Goal: Communication & Community: Answer question/provide support

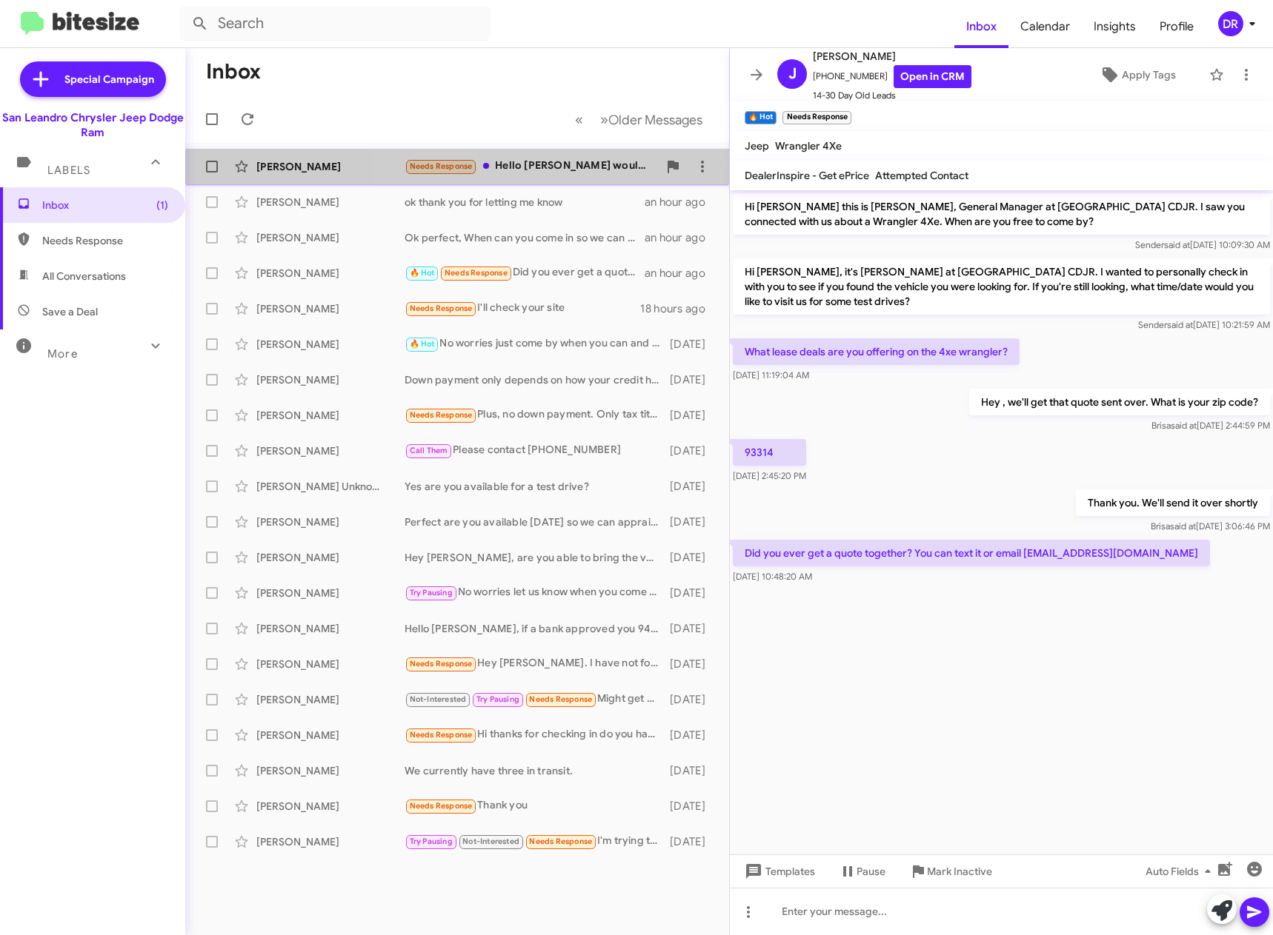
click at [561, 163] on div "Needs Response Hello [PERSON_NAME] would like to refinance the charger but at t…" at bounding box center [530, 166] width 253 height 17
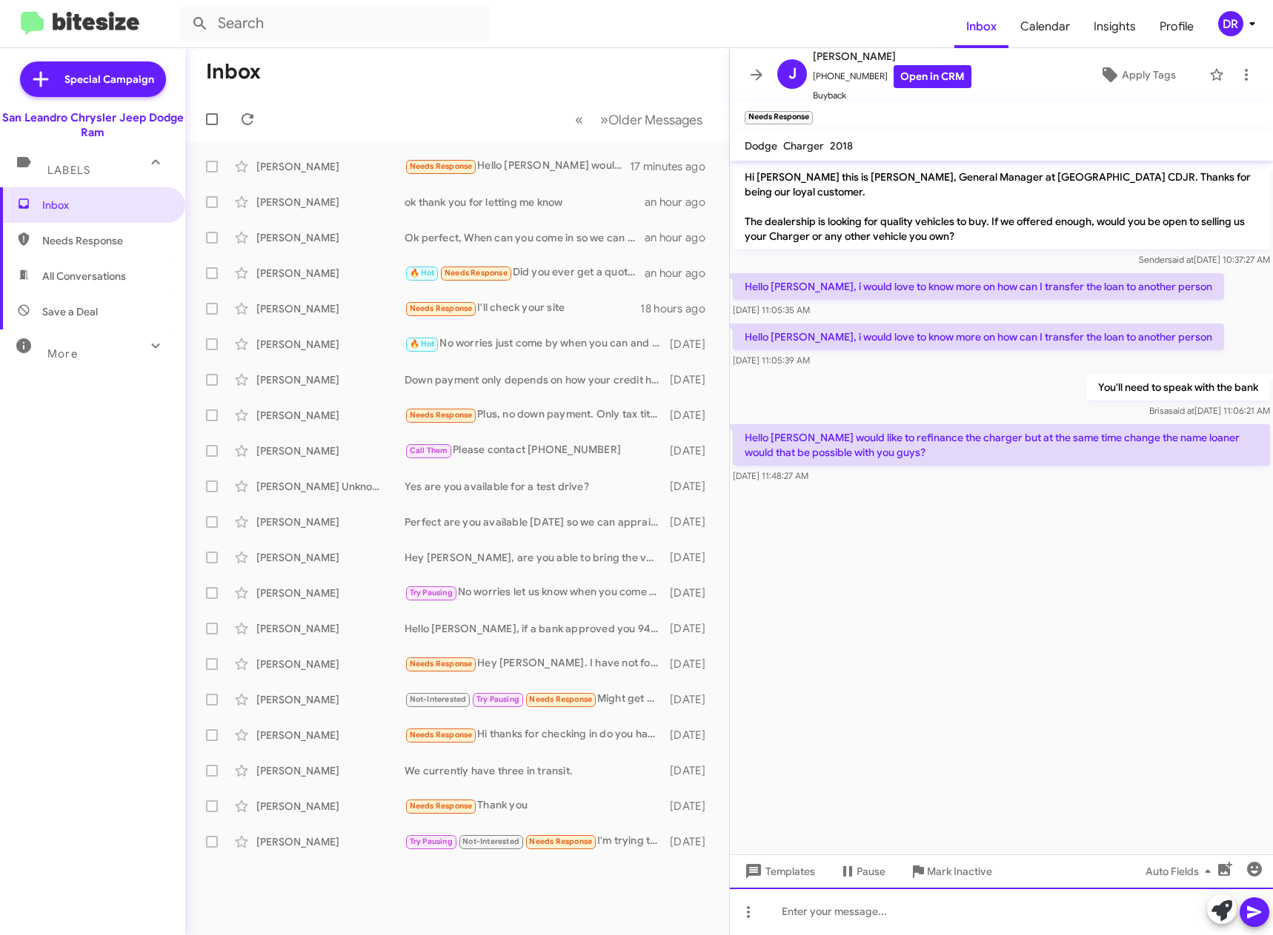
click at [904, 921] on div at bounding box center [1001, 911] width 543 height 47
click at [929, 73] on link "Open in CRM" at bounding box center [932, 76] width 78 height 23
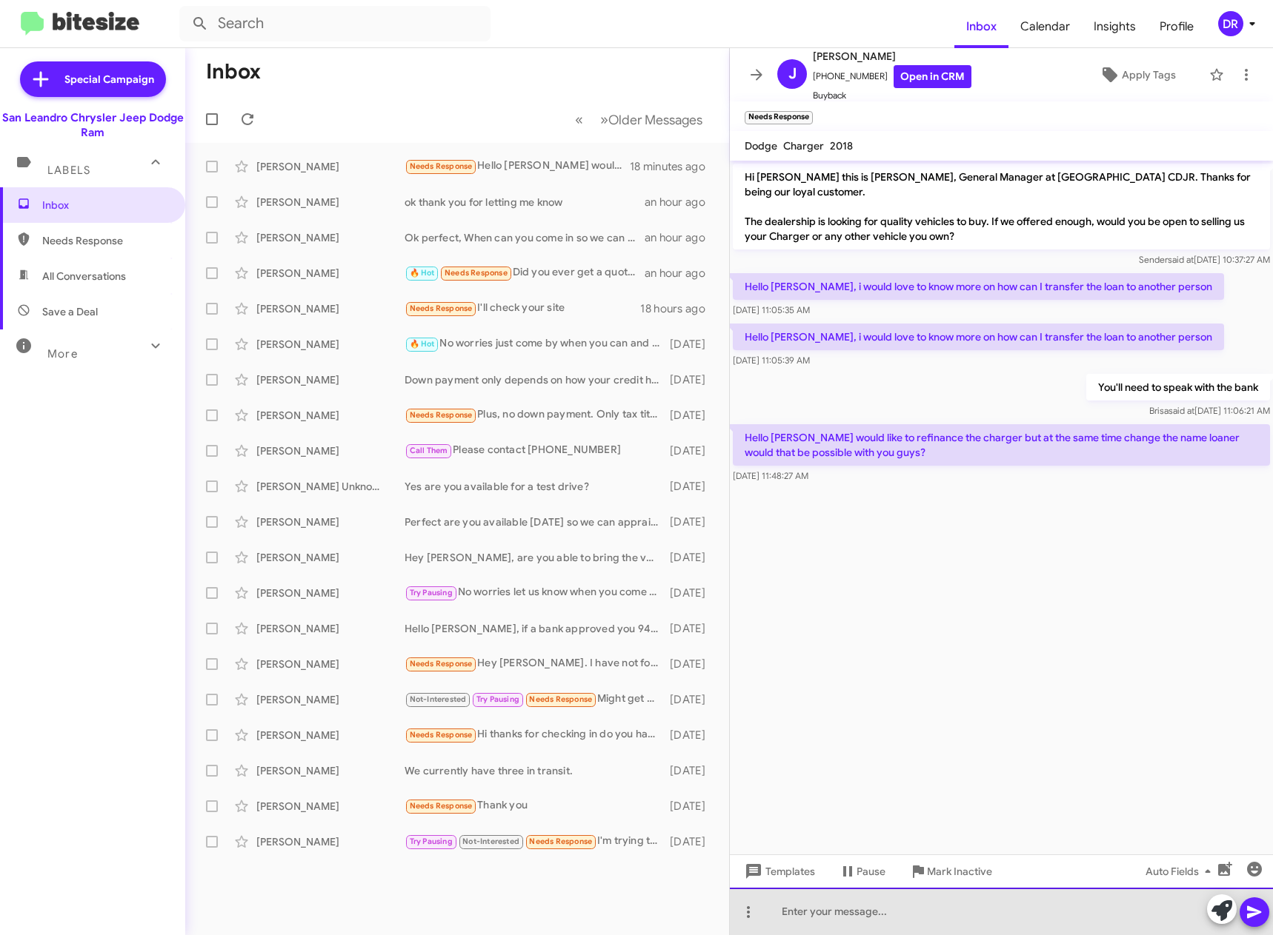
click at [938, 904] on div at bounding box center [1001, 911] width 543 height 47
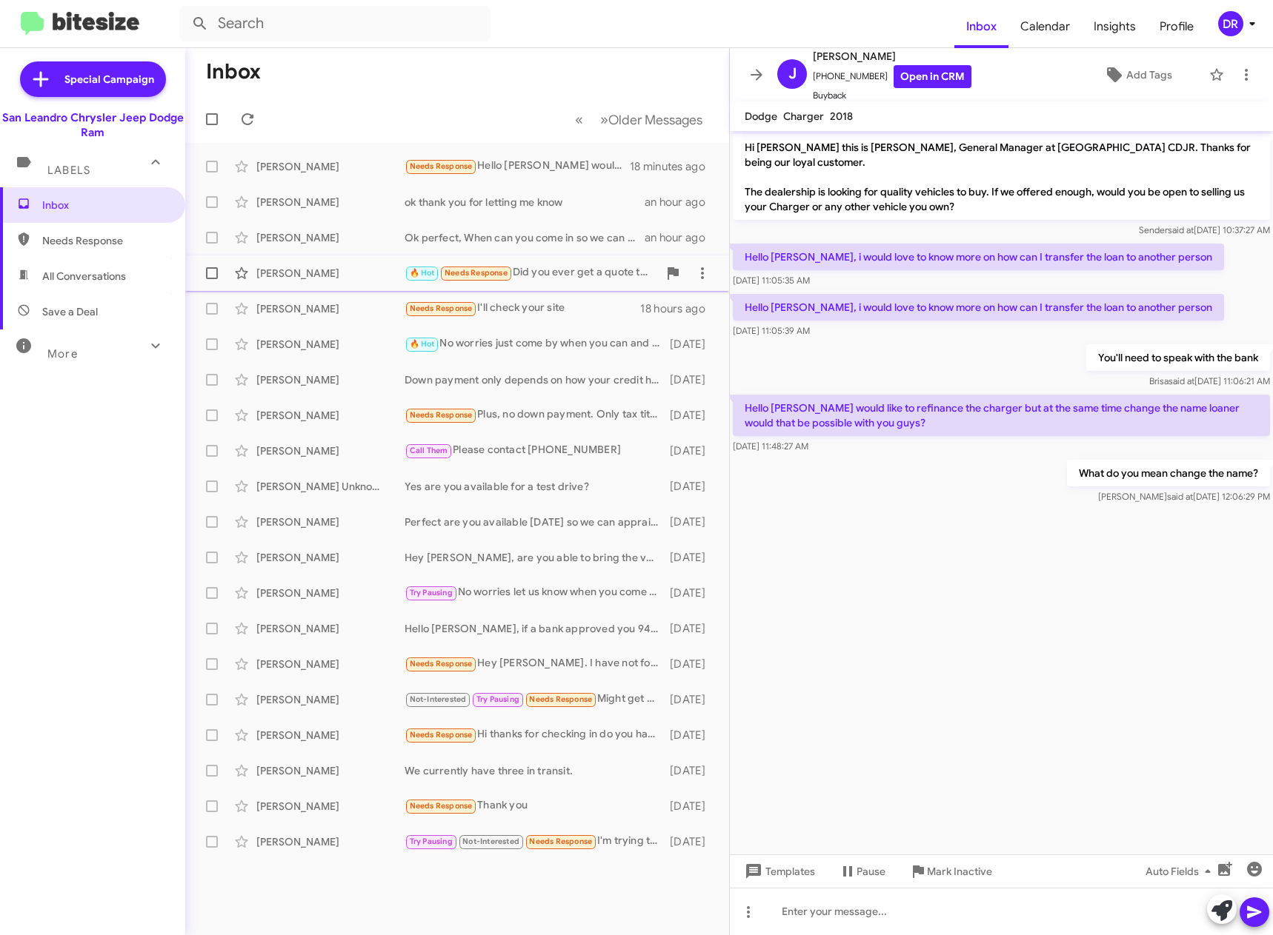
click at [547, 275] on div "🔥 Hot Needs Response Did you ever get a quote together? You can text it or emai…" at bounding box center [530, 272] width 253 height 17
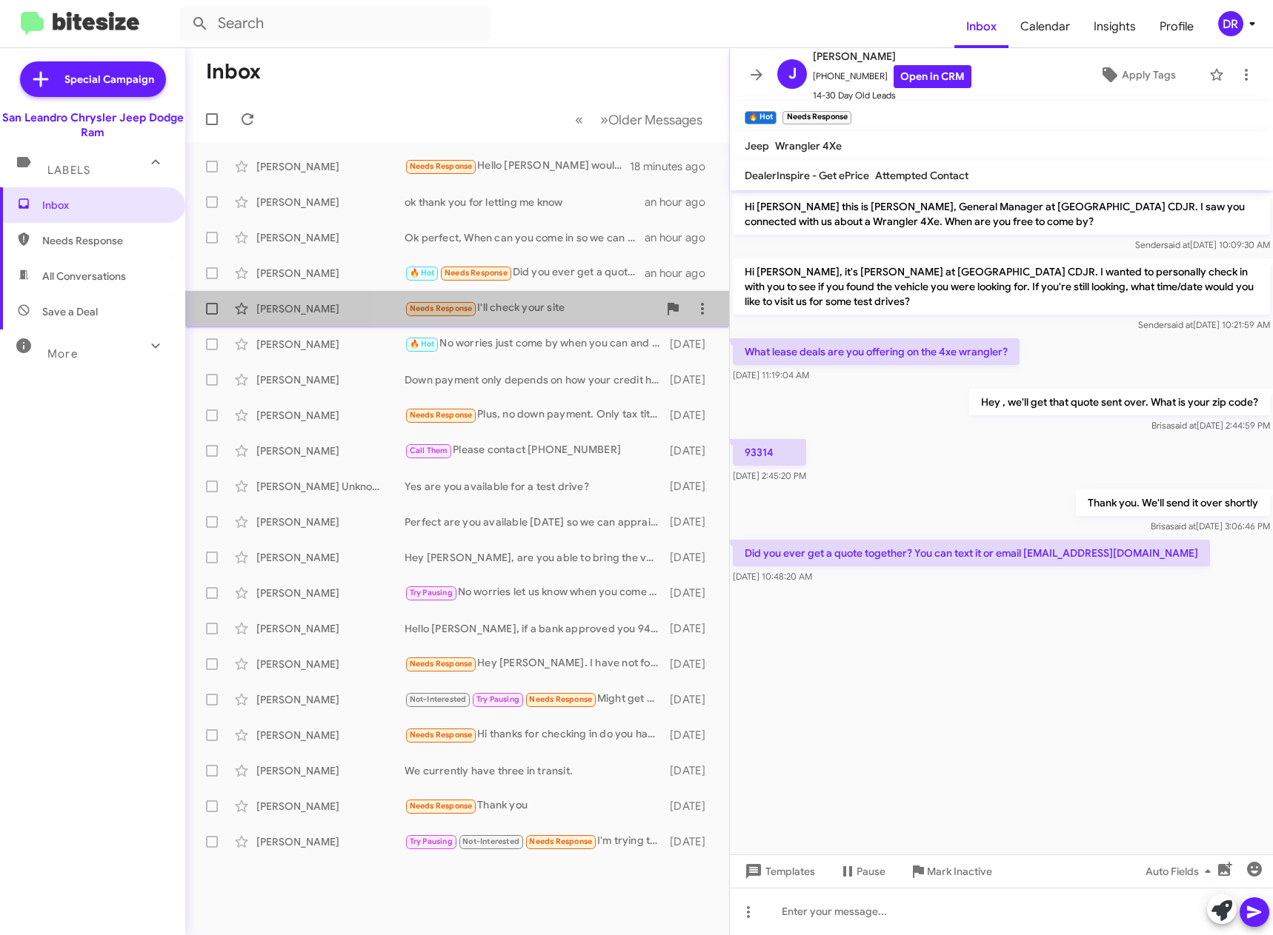
click at [530, 313] on div "Needs Response I'll check your site" at bounding box center [530, 308] width 253 height 17
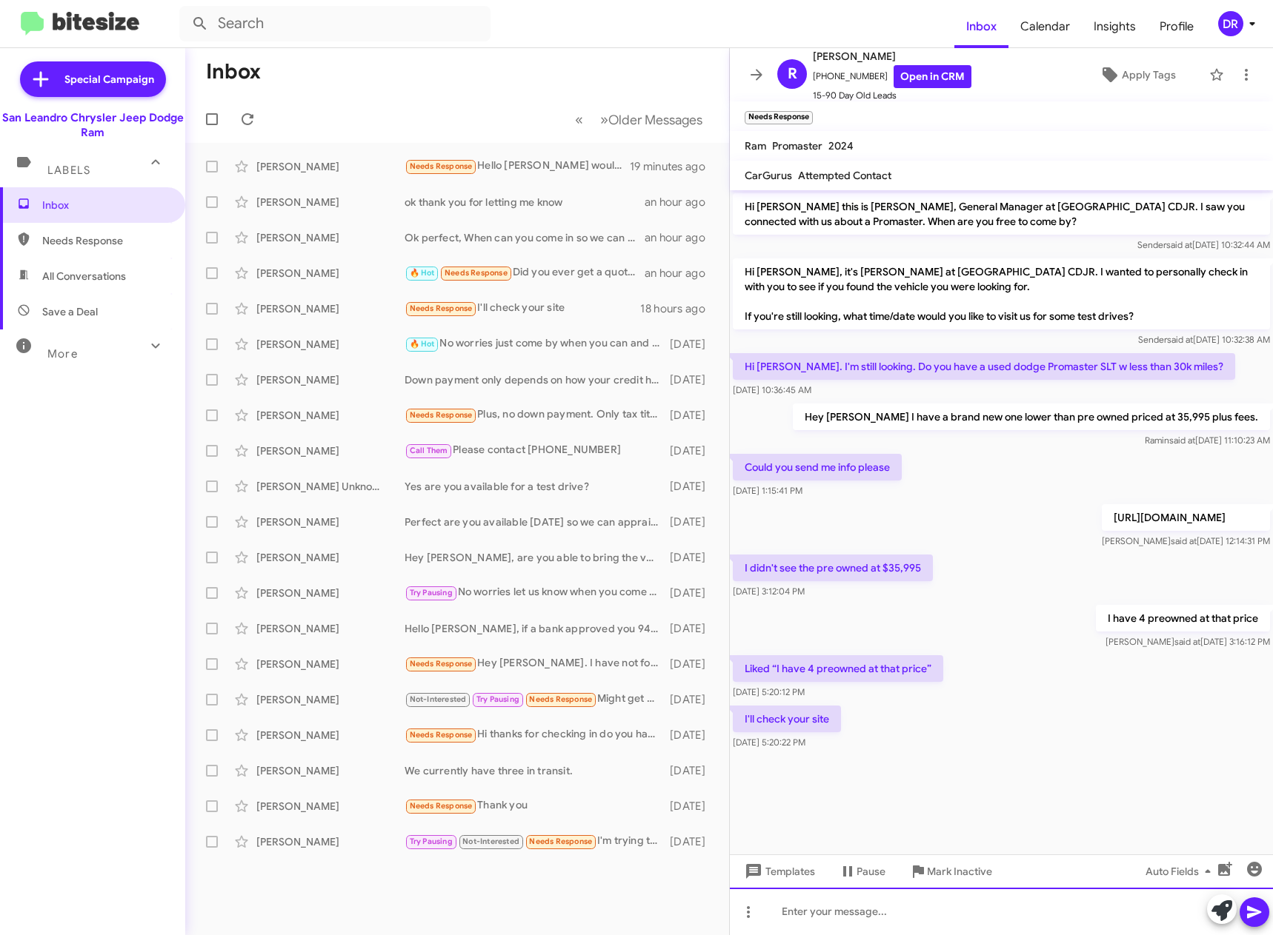
click at [894, 918] on div at bounding box center [1001, 911] width 543 height 47
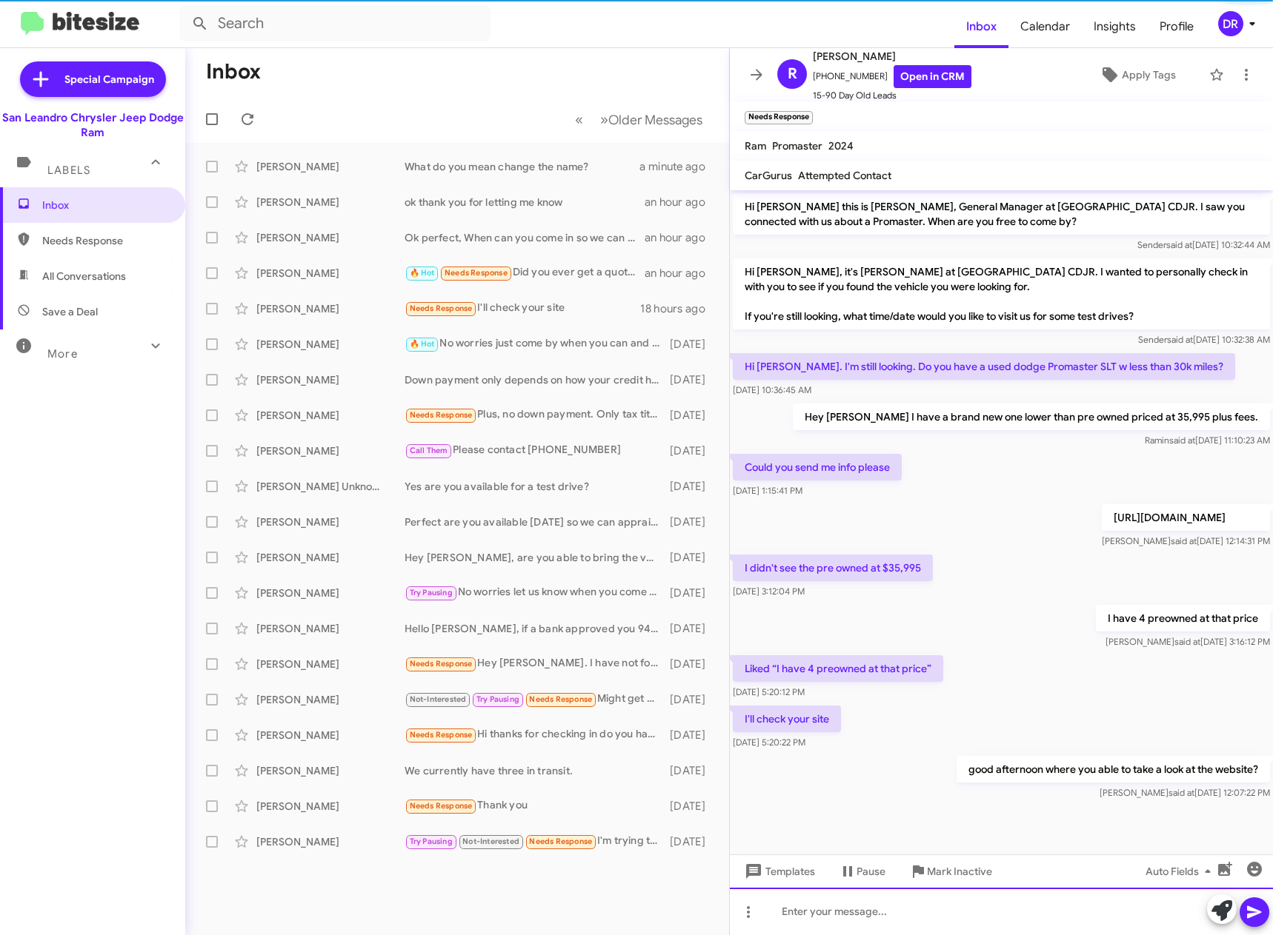
scroll to position [19, 0]
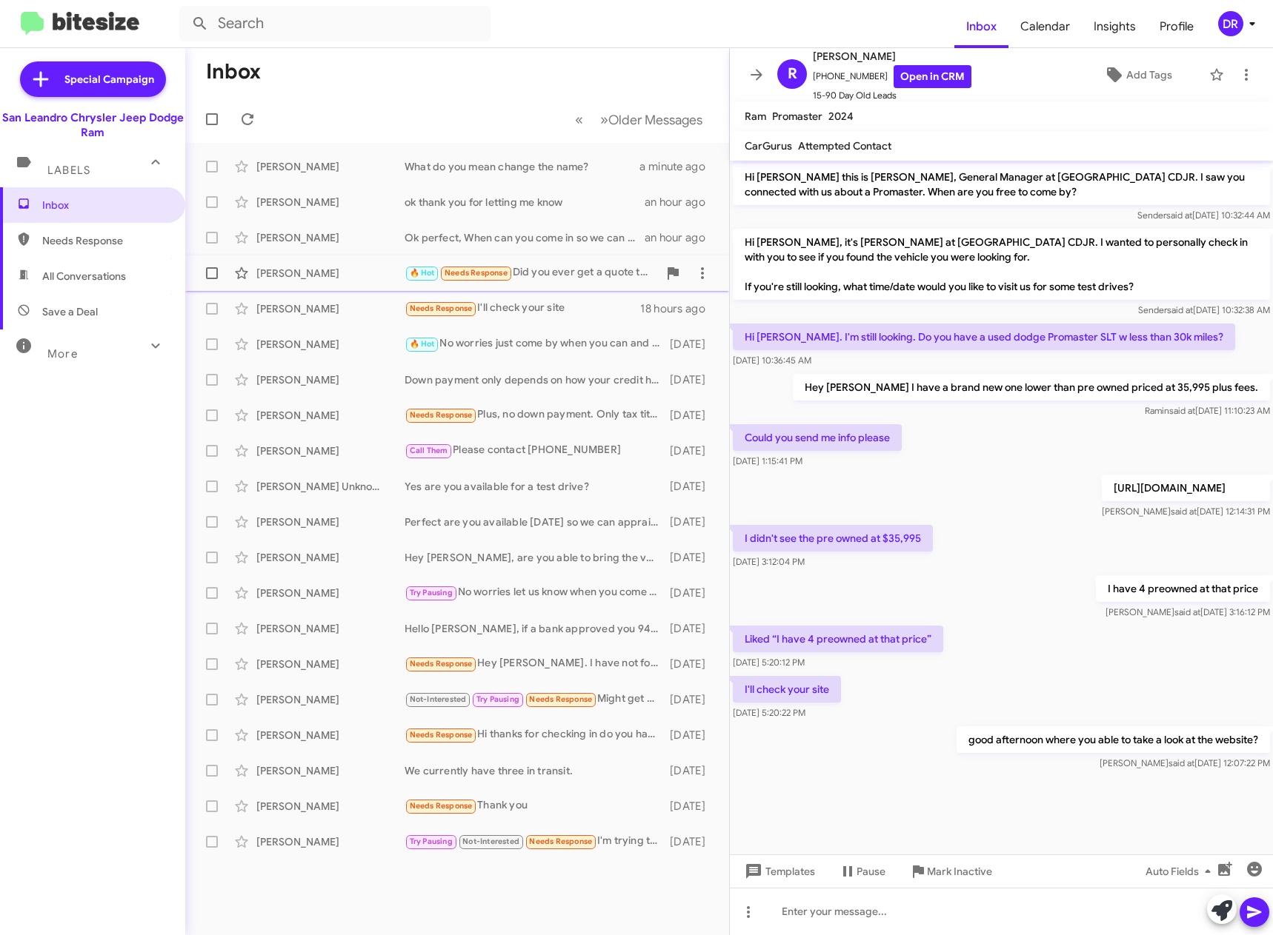
click at [593, 277] on div "🔥 Hot Needs Response Did you ever get a quote together? You can text it or emai…" at bounding box center [530, 272] width 253 height 17
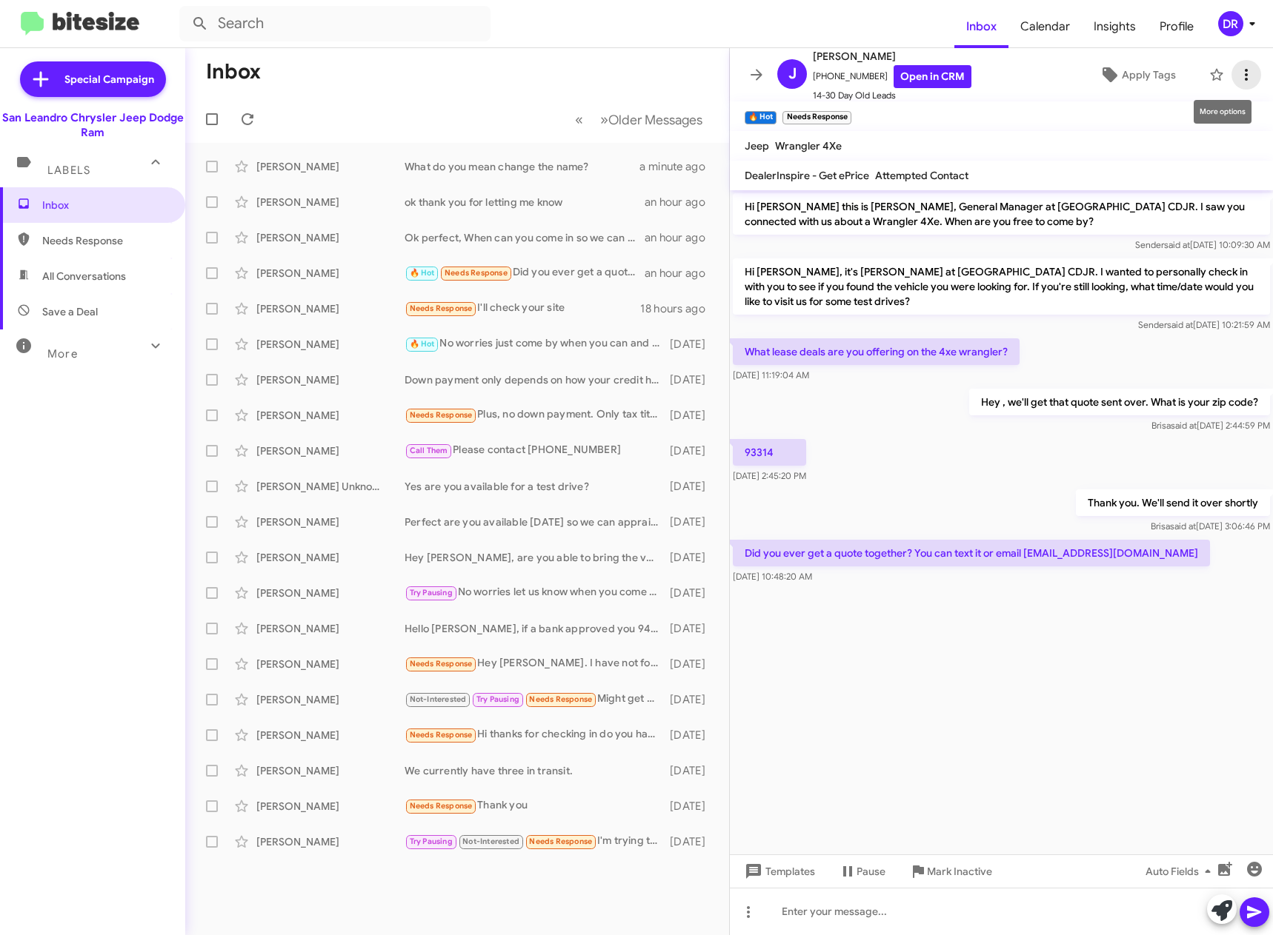
click at [1241, 78] on icon at bounding box center [1246, 75] width 18 height 18
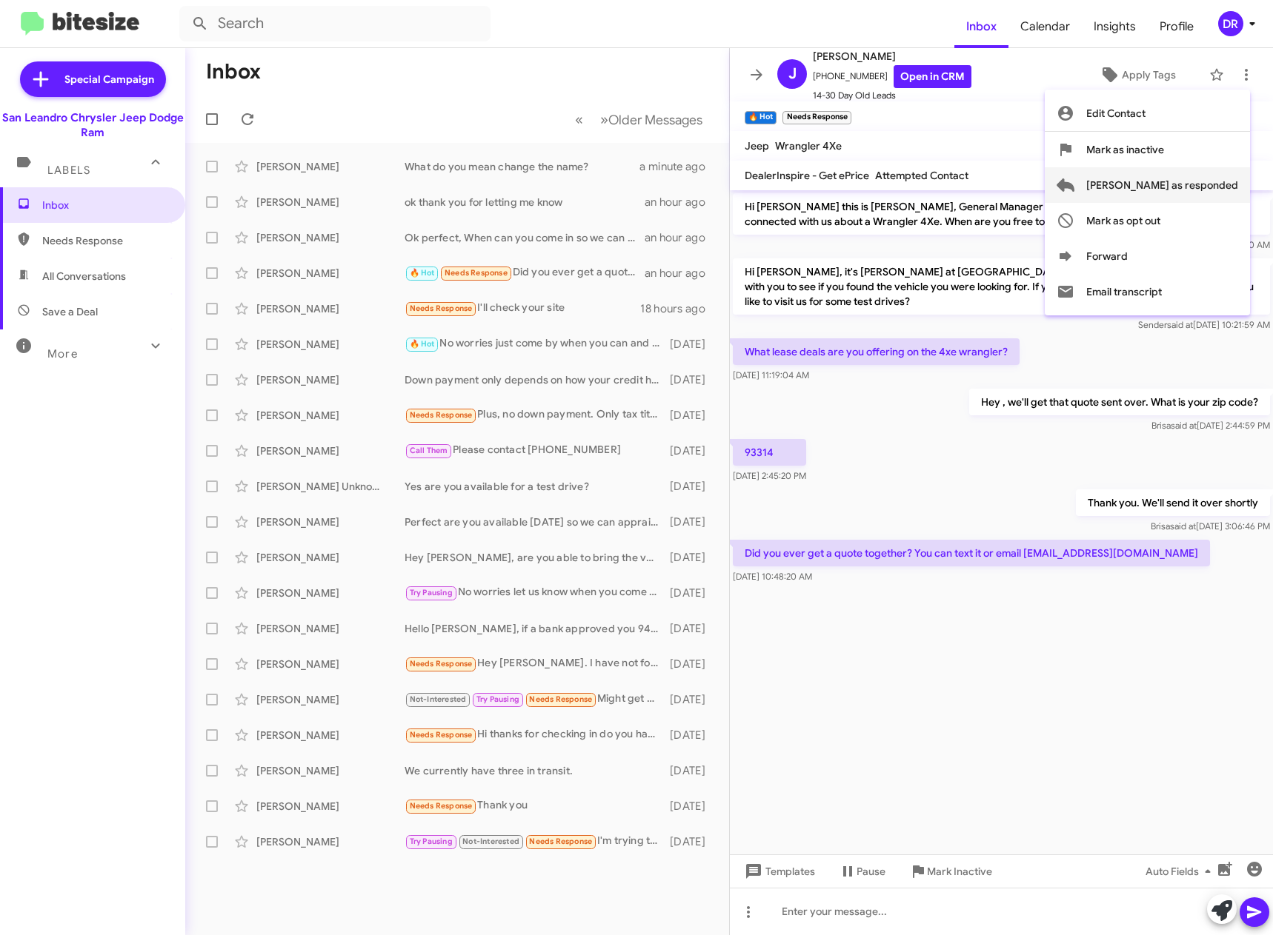
click at [1230, 179] on span "[PERSON_NAME] as responded" at bounding box center [1162, 185] width 152 height 36
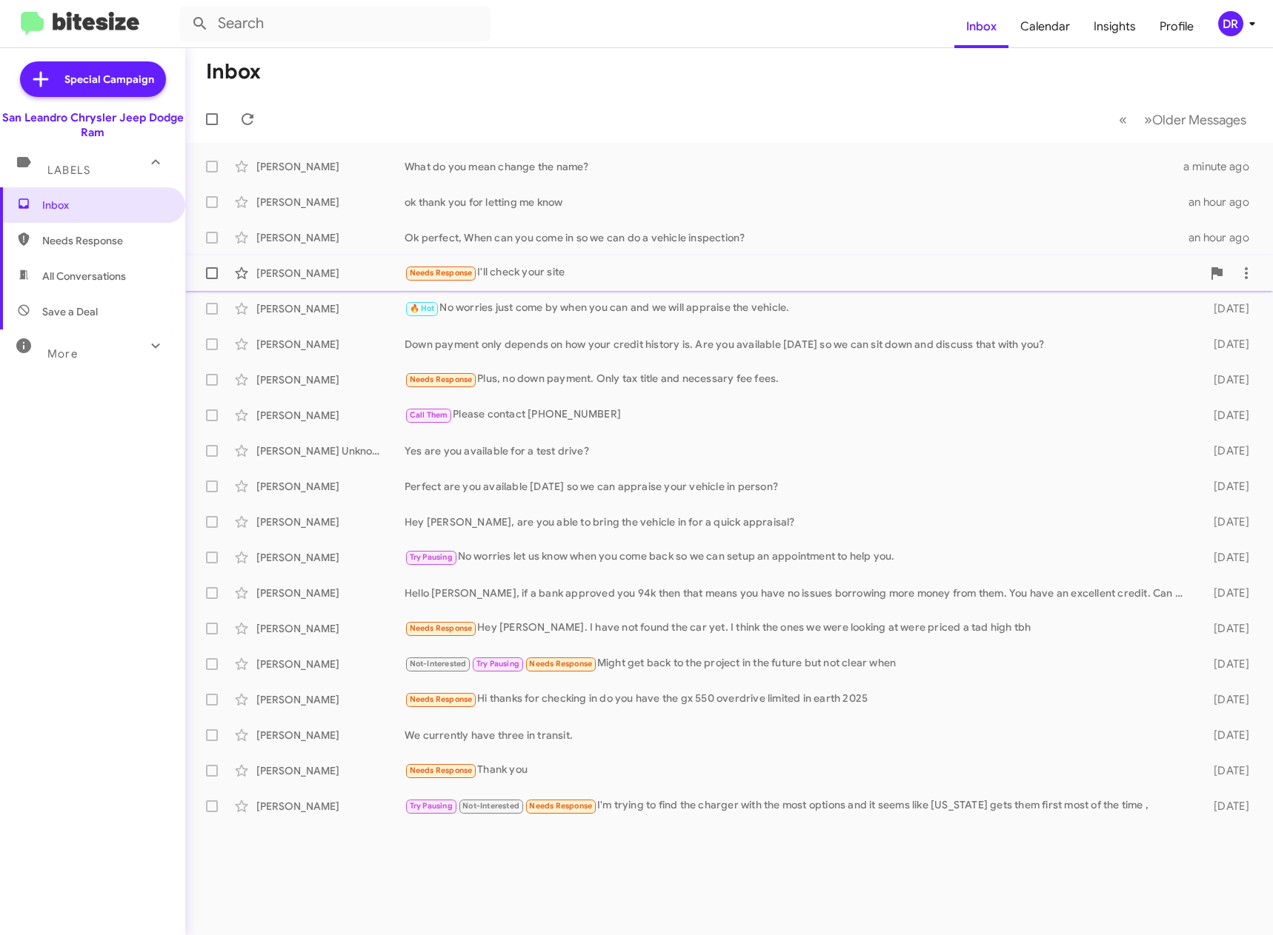
click at [493, 273] on div "Needs Response I'll check your site" at bounding box center [802, 272] width 797 height 17
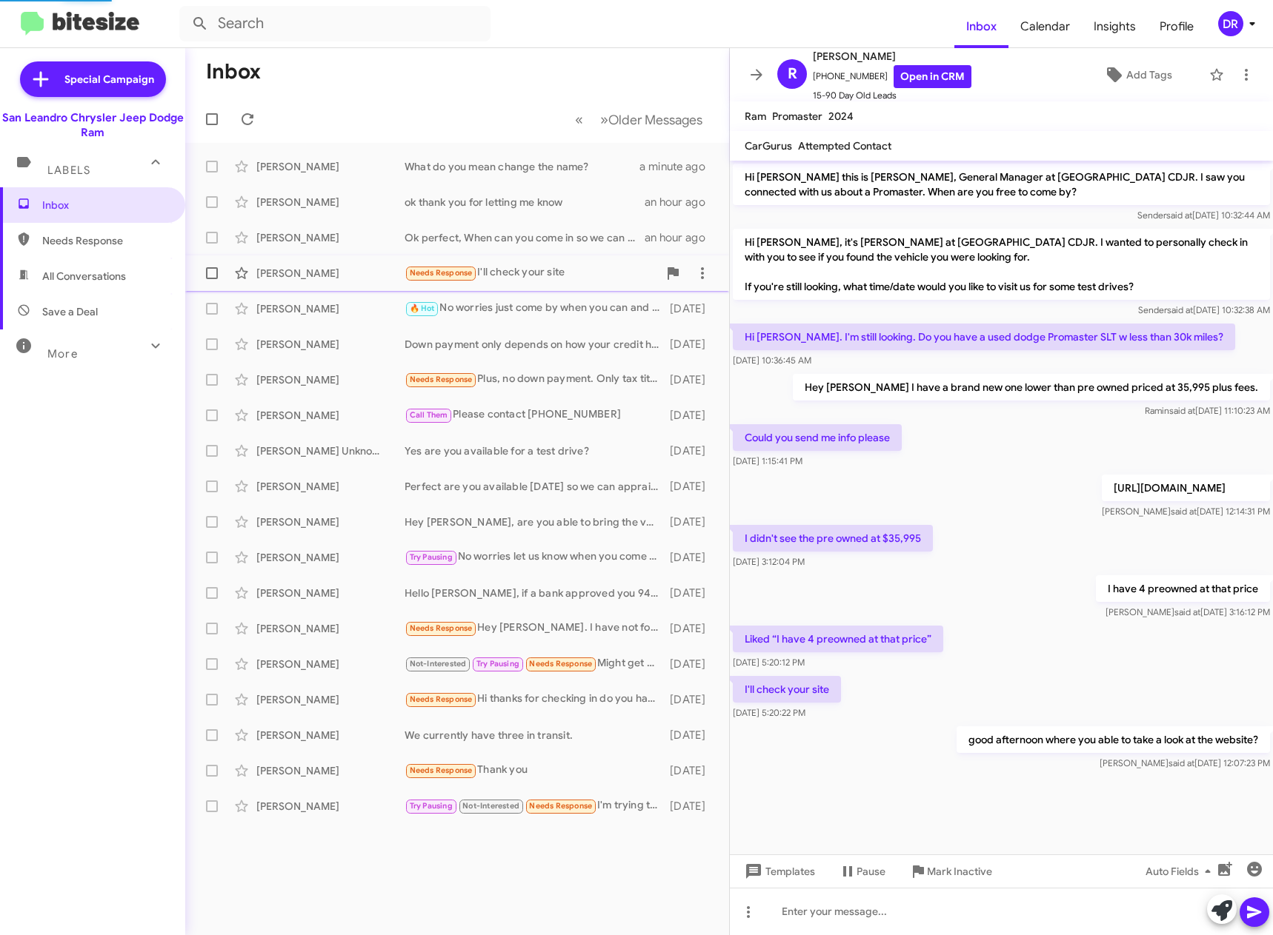
scroll to position [19, 0]
click at [1239, 81] on icon at bounding box center [1246, 75] width 18 height 18
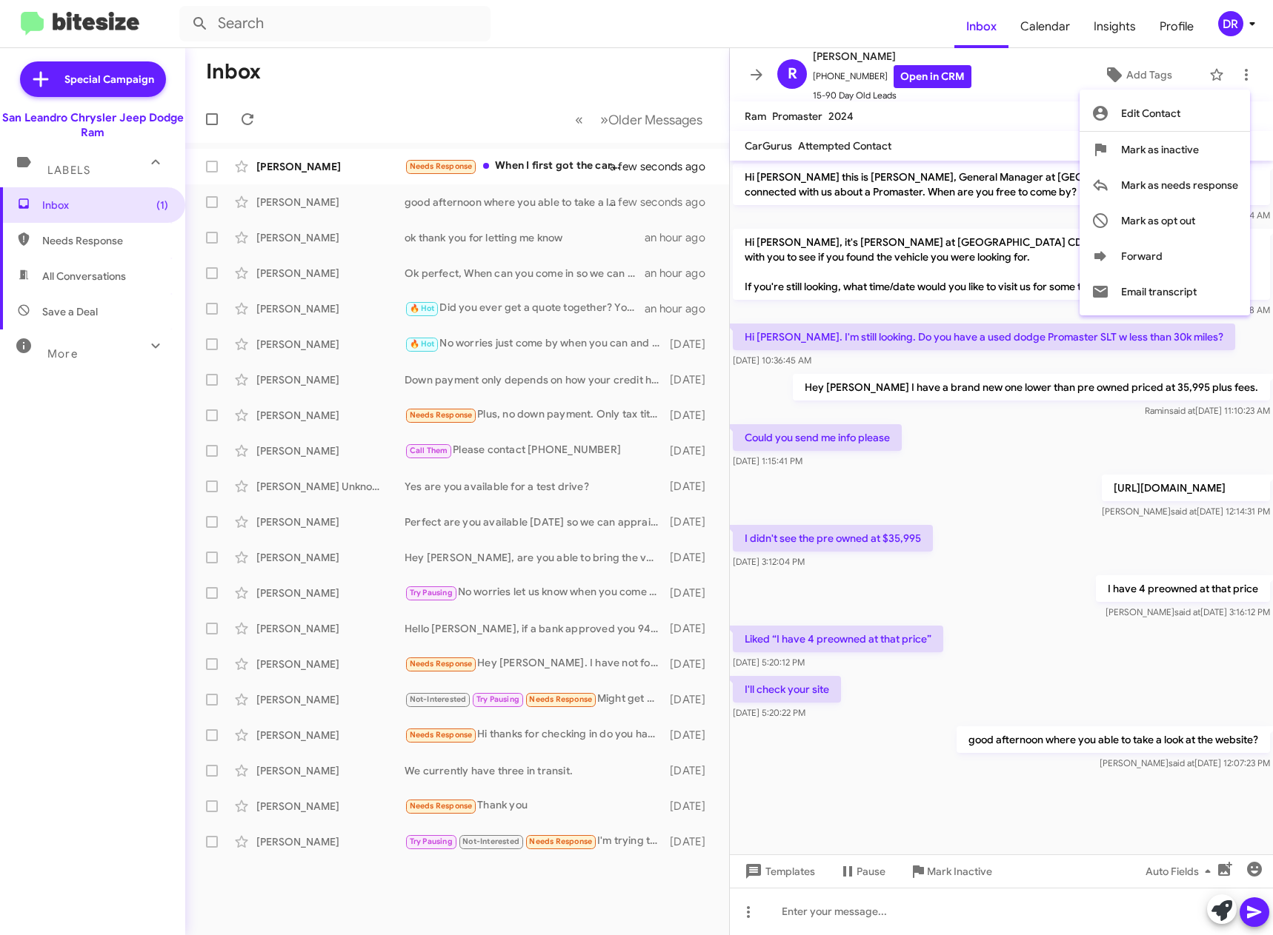
click at [1034, 759] on div at bounding box center [636, 467] width 1273 height 935
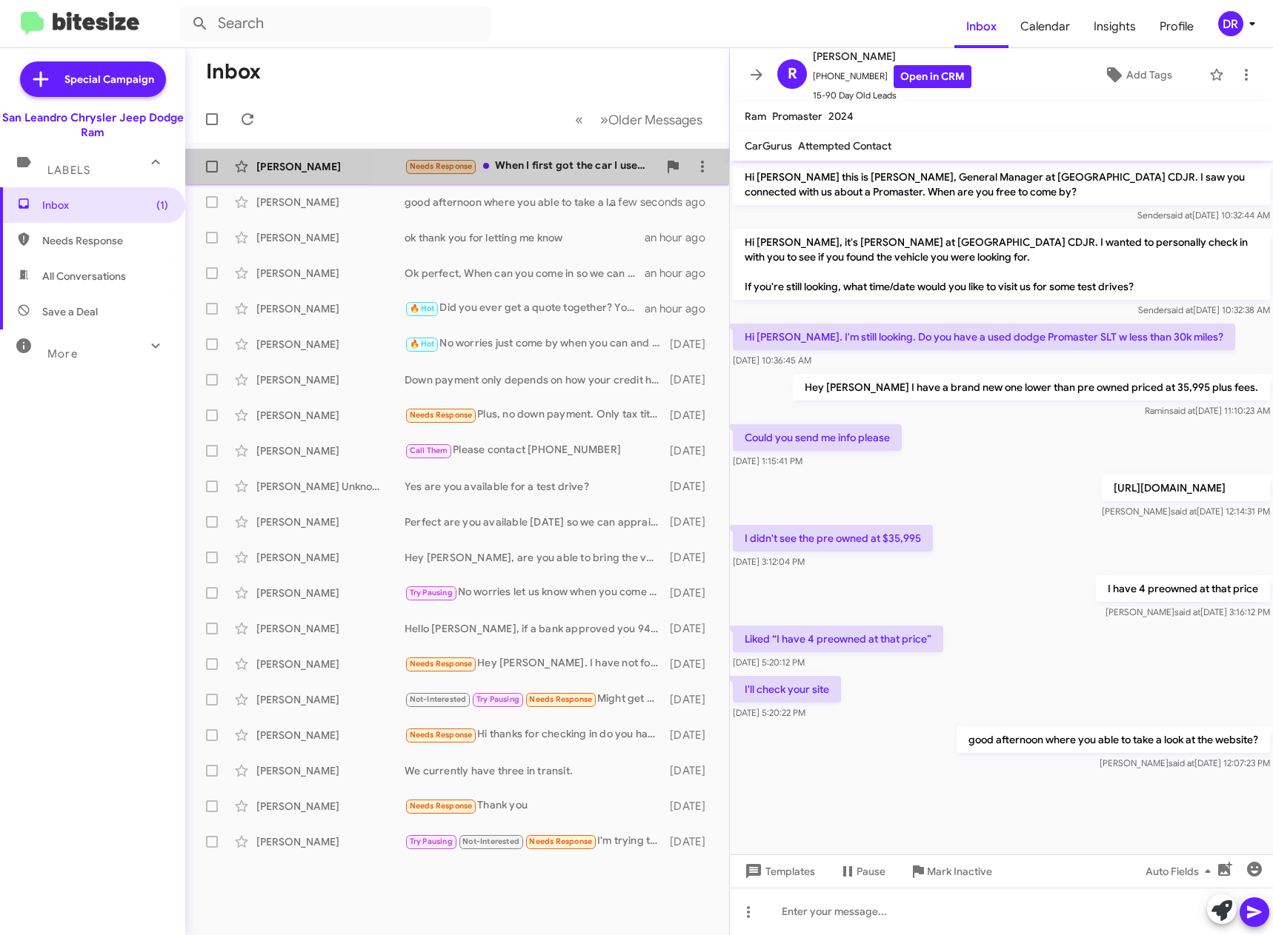
click at [548, 172] on div "Needs Response When I first got the car I used my credit but I'm not the one pa…" at bounding box center [530, 166] width 253 height 17
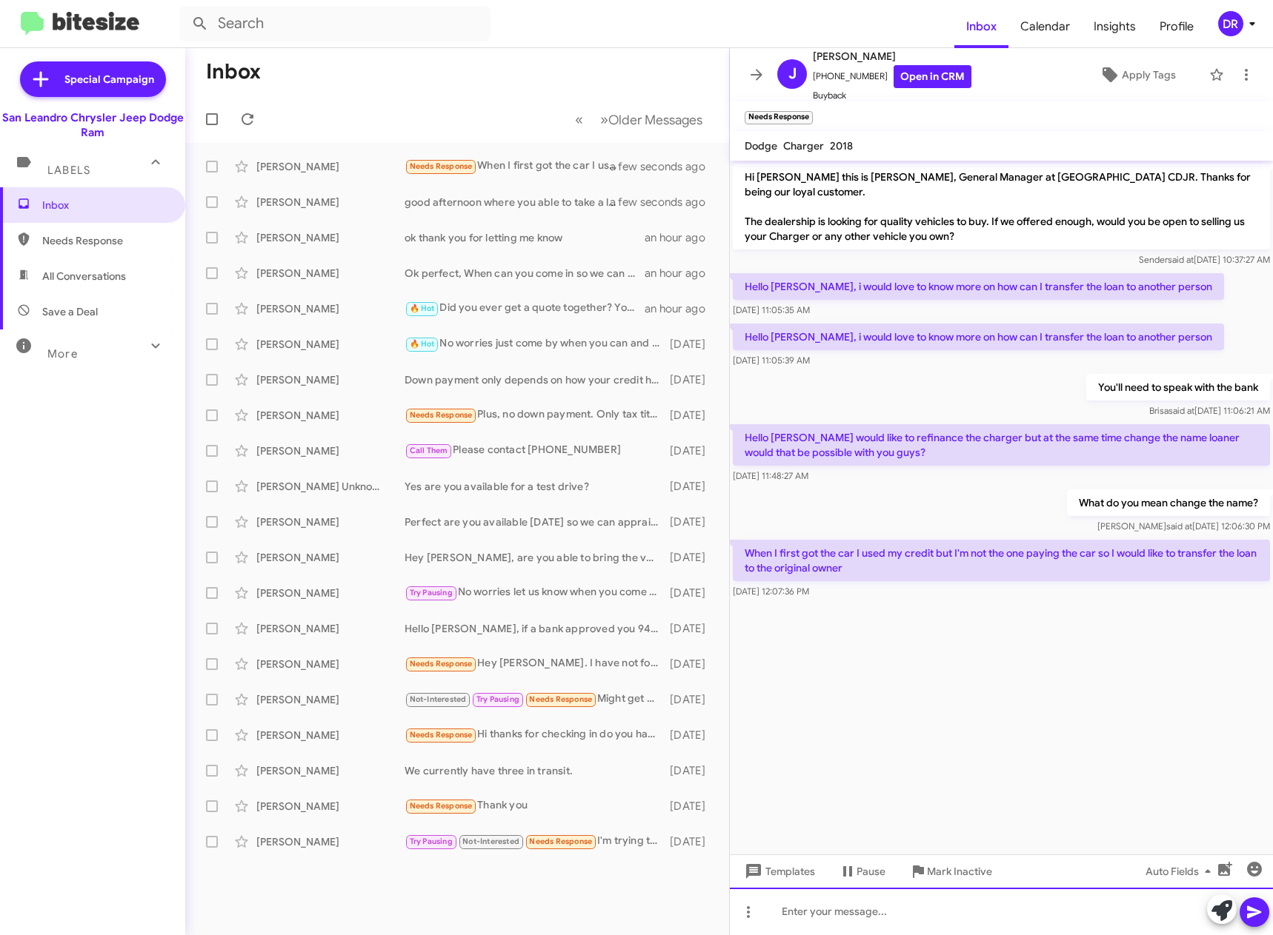
click at [898, 907] on div at bounding box center [1001, 911] width 543 height 47
